Goal: Task Accomplishment & Management: Complete application form

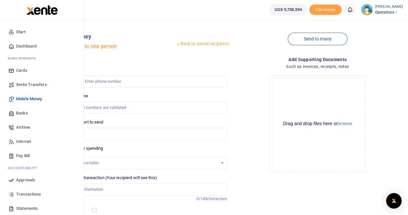
click at [32, 99] on span "Mobile Money" at bounding box center [29, 99] width 26 height 6
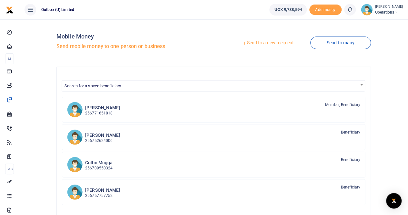
click at [271, 43] on link "Send to a new recipient" at bounding box center [268, 43] width 84 height 12
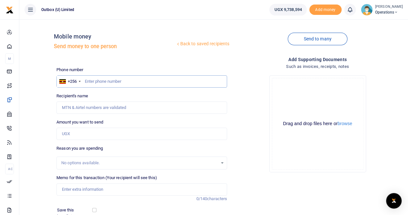
click at [95, 84] on input "text" at bounding box center [142, 81] width 171 height 12
type input "788050956"
type input "[PERSON_NAME]"
type input "788050956"
click at [76, 133] on input "Amount you want to send" at bounding box center [142, 134] width 171 height 12
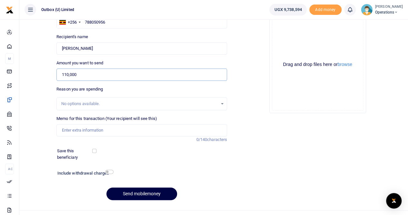
scroll to position [65, 0]
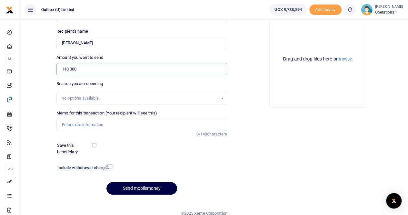
type input "110,000"
click at [76, 121] on input "Memo for this transaction (Your recipient will see this)" at bounding box center [142, 125] width 171 height 12
click at [116, 122] on input "Memo for this transaction (Your recipient will see this)" at bounding box center [142, 125] width 171 height 12
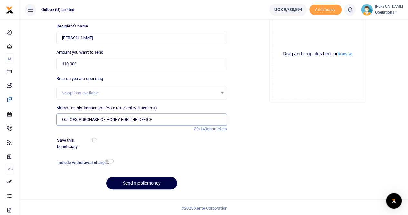
scroll to position [70, 0]
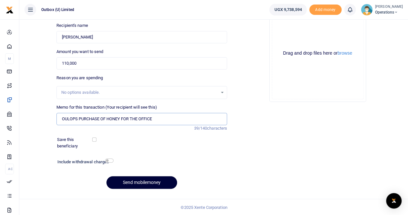
type input "OULOPS PURCHASE OF HONEY FOR THE OFFICE"
click at [138, 183] on button "Send mobilemoney" at bounding box center [142, 182] width 71 height 13
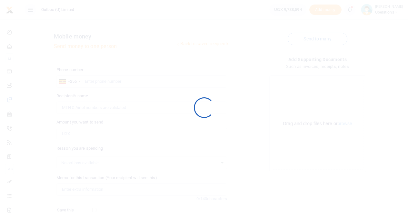
scroll to position [70, 0]
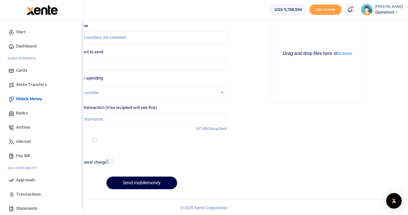
click at [19, 45] on span "Dashboard" at bounding box center [26, 46] width 20 height 6
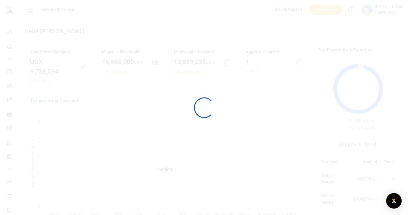
scroll to position [5, 5]
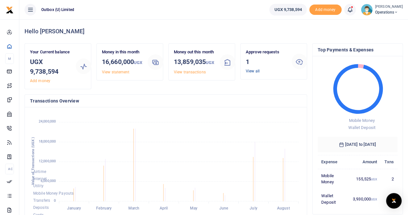
click at [251, 73] on link "View all" at bounding box center [253, 71] width 14 height 5
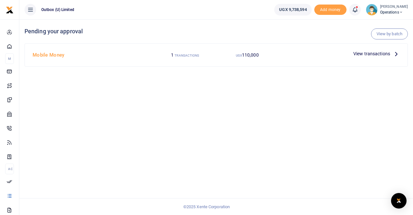
click at [356, 55] on span "View transactions" at bounding box center [372, 53] width 37 height 7
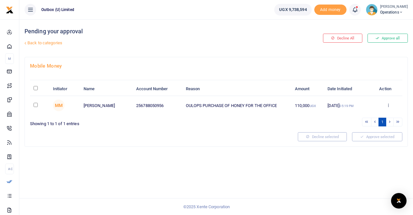
click at [36, 104] on input "checkbox" at bounding box center [36, 105] width 4 height 4
checkbox input "true"
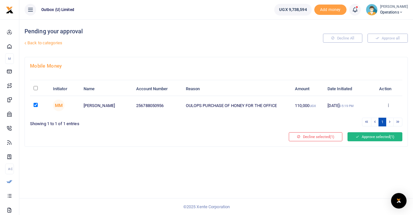
click at [366, 136] on button "Approve selected (1)" at bounding box center [375, 136] width 55 height 9
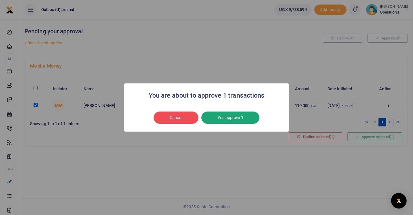
click at [230, 117] on button "Yes approve 1" at bounding box center [230, 117] width 58 height 12
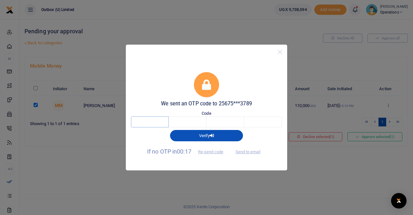
click at [143, 121] on input "text" at bounding box center [150, 121] width 38 height 11
type input "1"
type input "8"
type input "0"
type input "4"
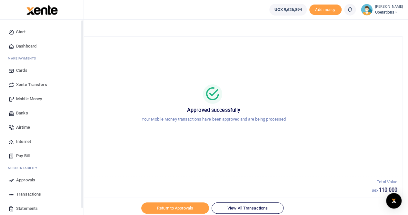
click at [22, 47] on span "Dashboard" at bounding box center [26, 46] width 20 height 6
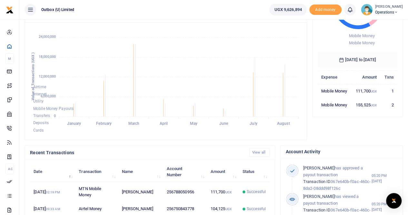
scroll to position [81, 0]
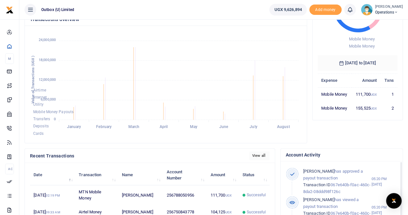
click at [254, 160] on link "View all" at bounding box center [260, 155] width 20 height 9
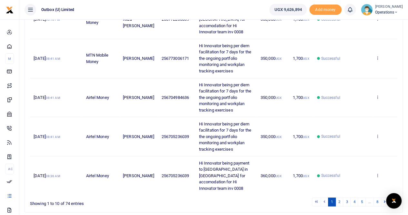
scroll to position [250, 0]
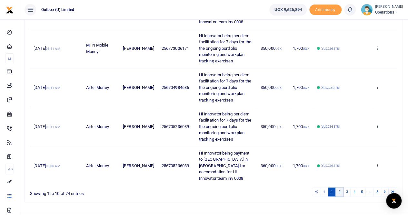
click at [341, 187] on link "2" at bounding box center [340, 191] width 8 height 9
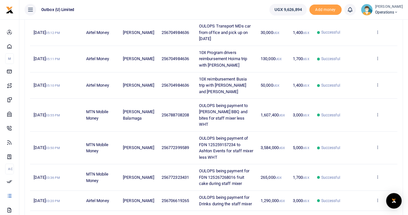
scroll to position [194, 0]
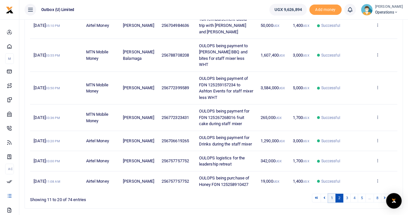
click at [333, 193] on link "1" at bounding box center [332, 197] width 8 height 9
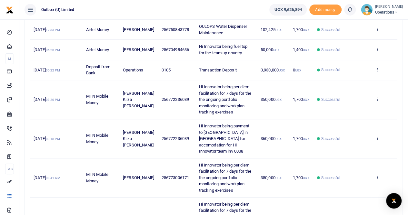
scroll to position [0, 0]
